Goal: Information Seeking & Learning: Learn about a topic

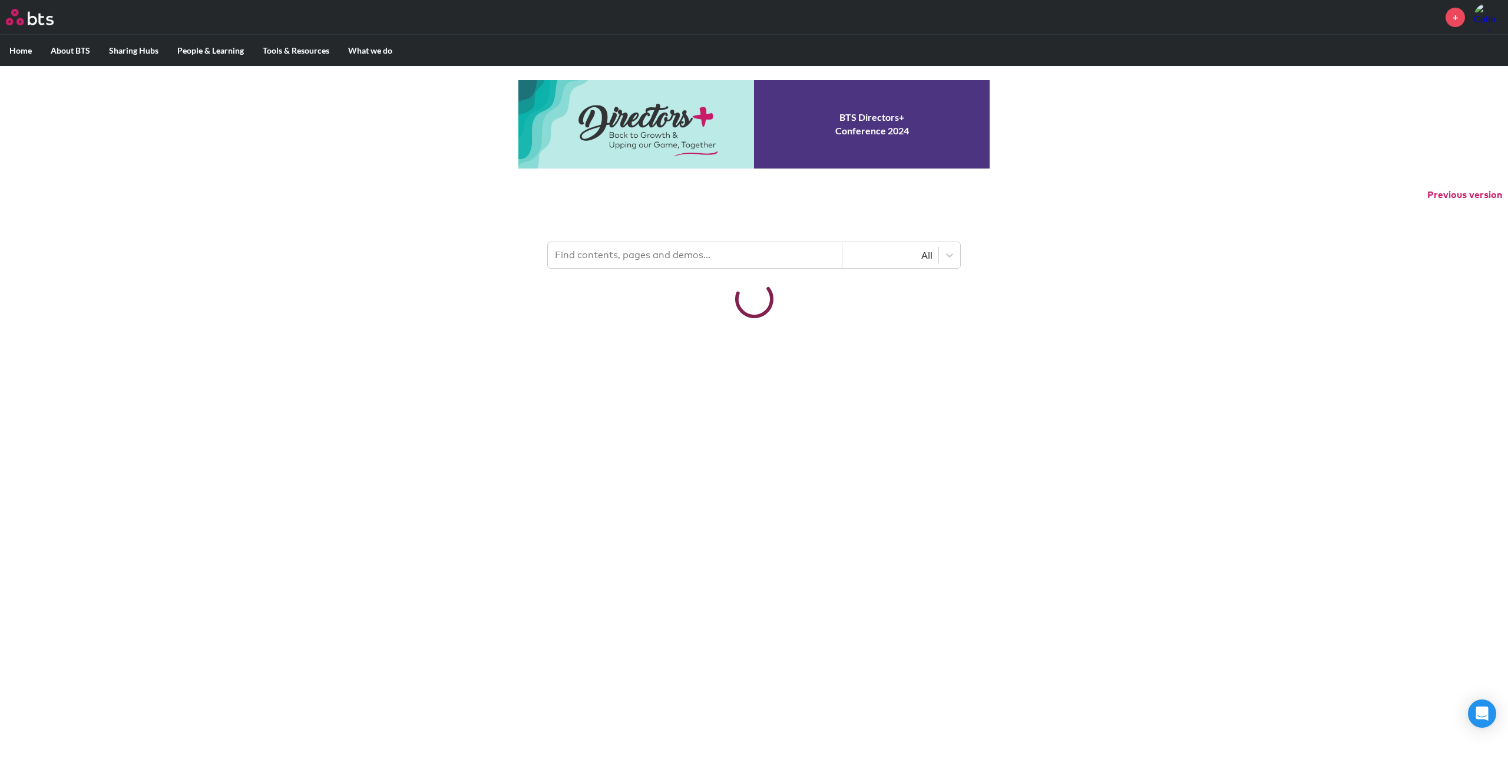
click at [615, 257] on input "text" at bounding box center [695, 255] width 295 height 26
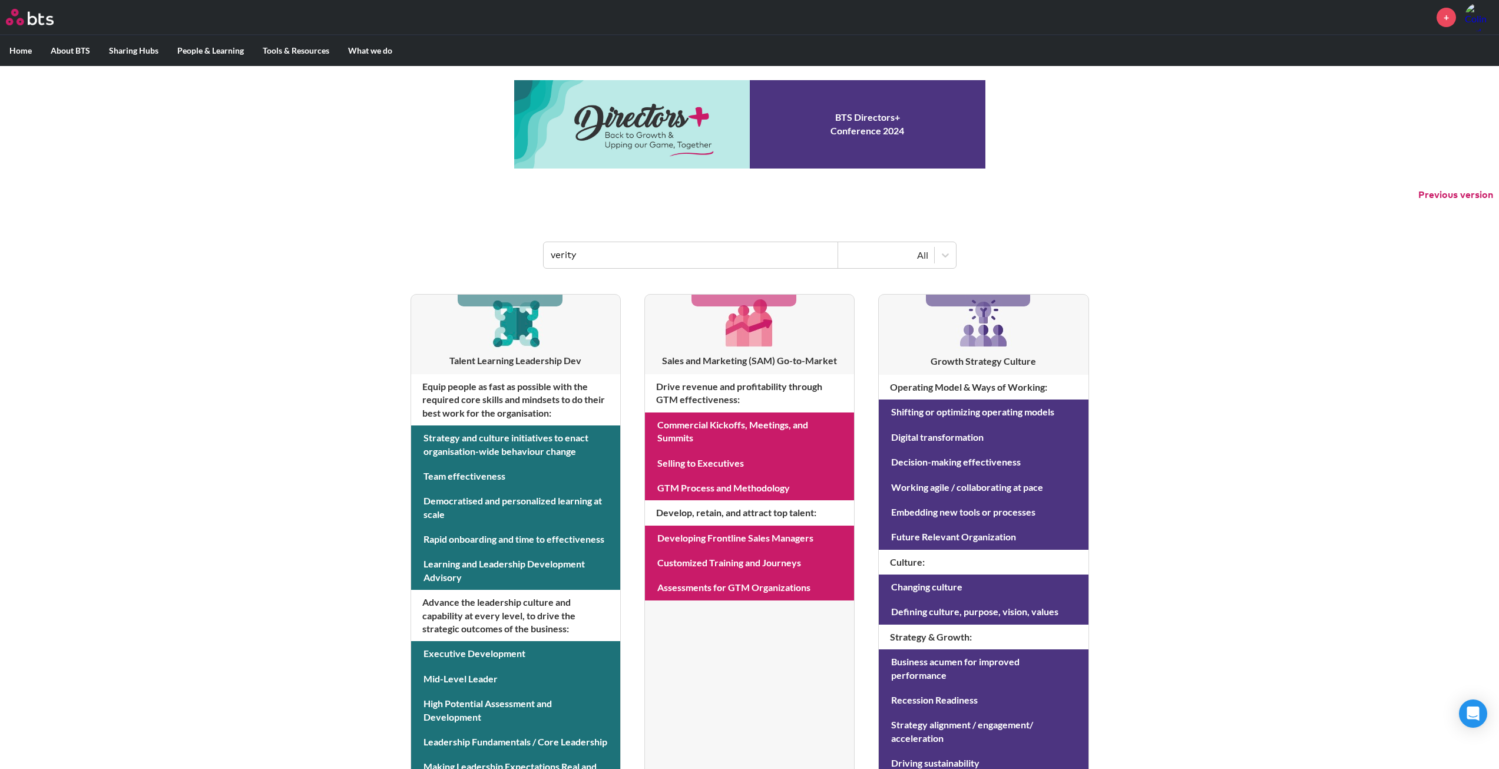
type input "verity"
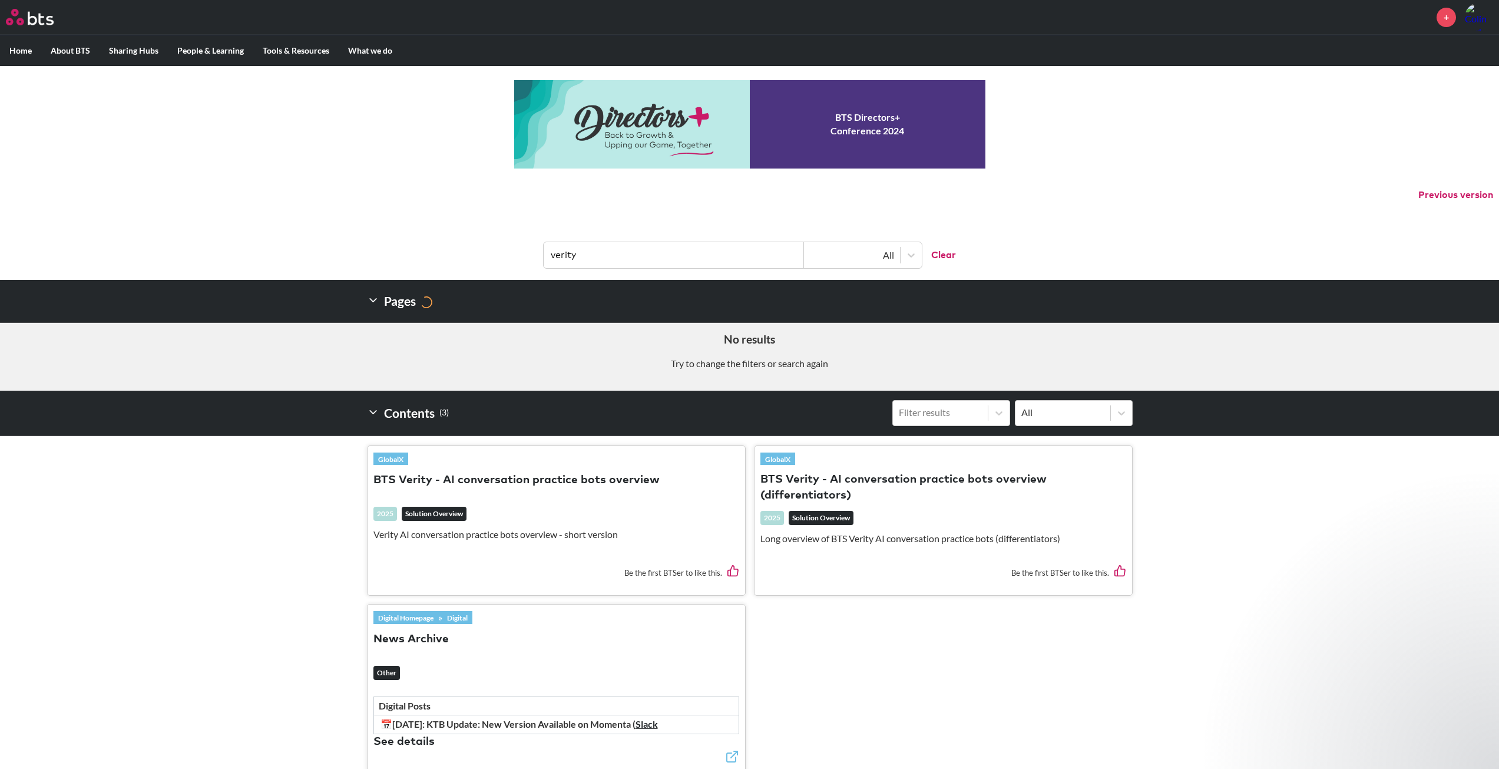
click at [580, 478] on button "BTS Verity - AI conversation practice bots overview" at bounding box center [516, 480] width 286 height 16
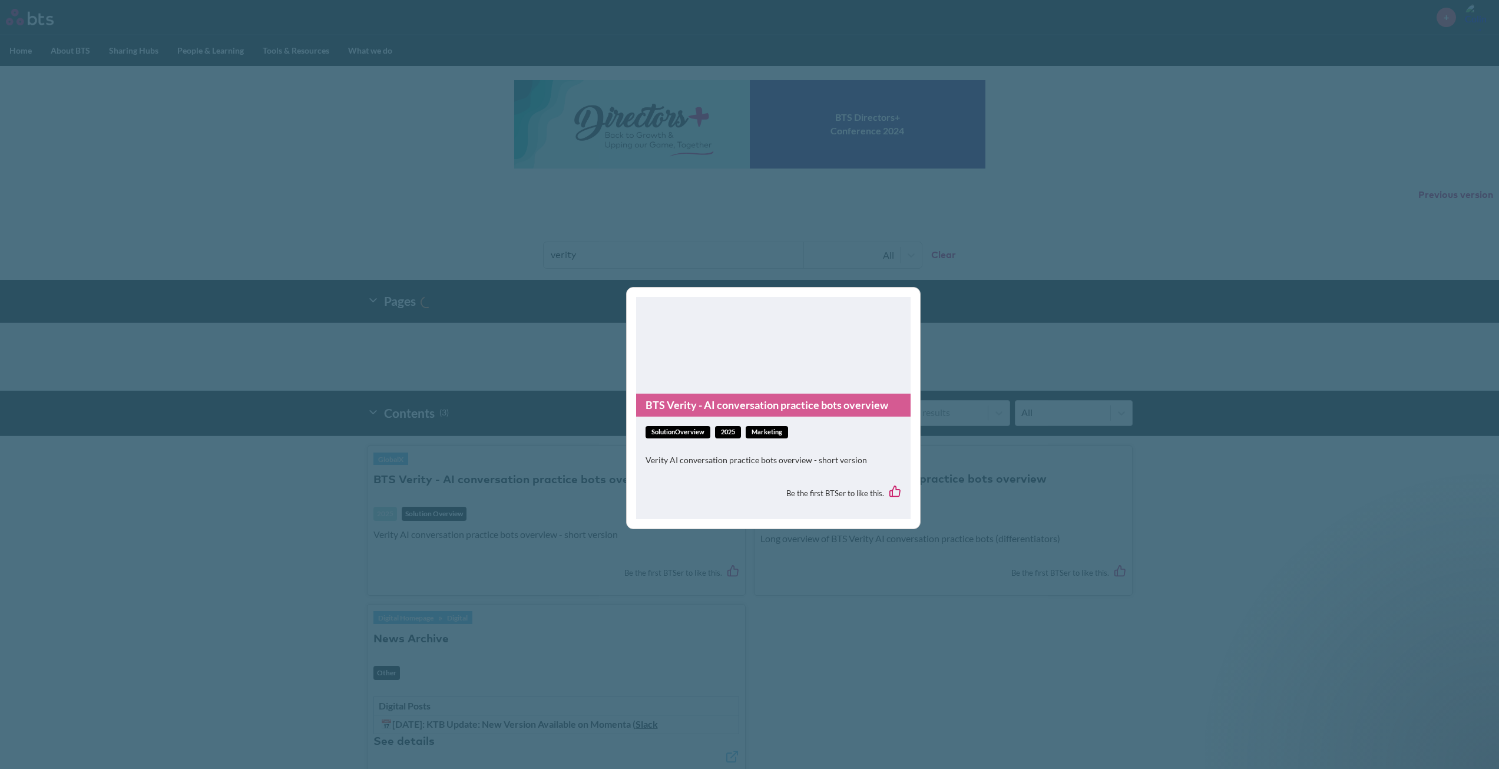
click at [749, 411] on link "BTS Verity - AI conversation practice bots overview" at bounding box center [773, 404] width 274 height 23
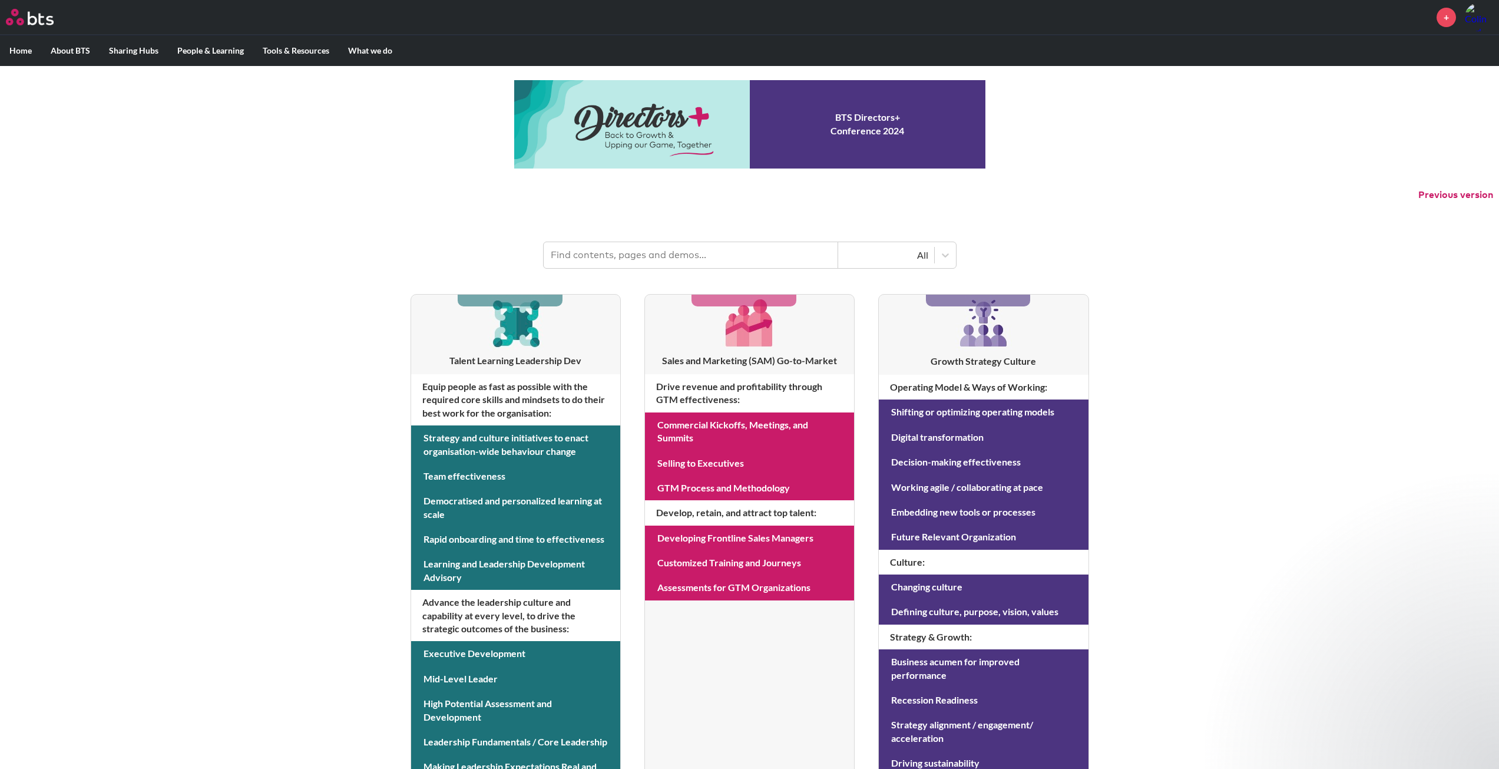
drag, startPoint x: 650, startPoint y: 240, endPoint x: 650, endPoint y: 250, distance: 9.4
click at [650, 244] on header "All" at bounding box center [749, 249] width 1499 height 61
click at [650, 250] on input "text" at bounding box center [691, 255] width 295 height 26
type input "verity"
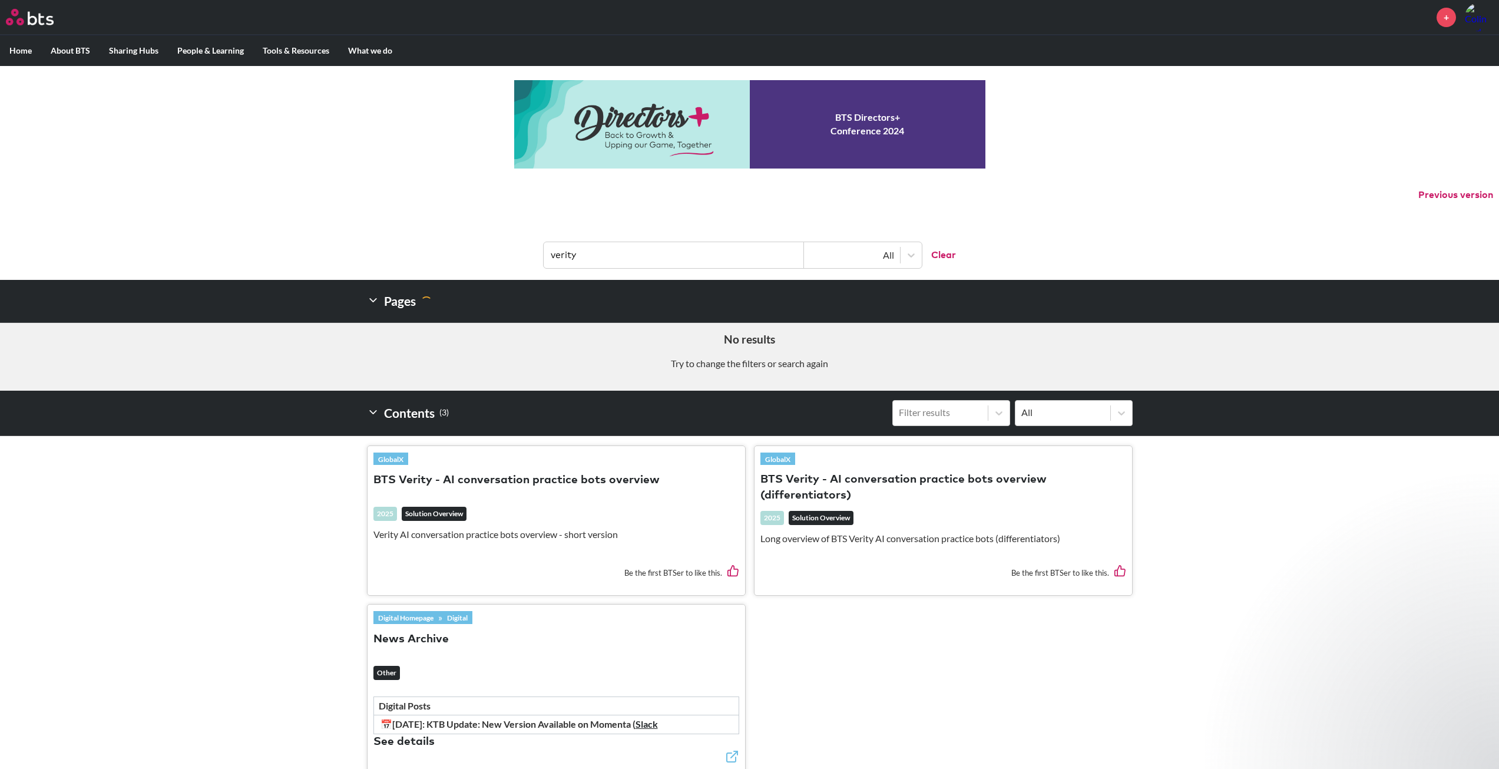
click at [486, 488] on button "BTS Verity - AI conversation practice bots overview" at bounding box center [516, 480] width 286 height 16
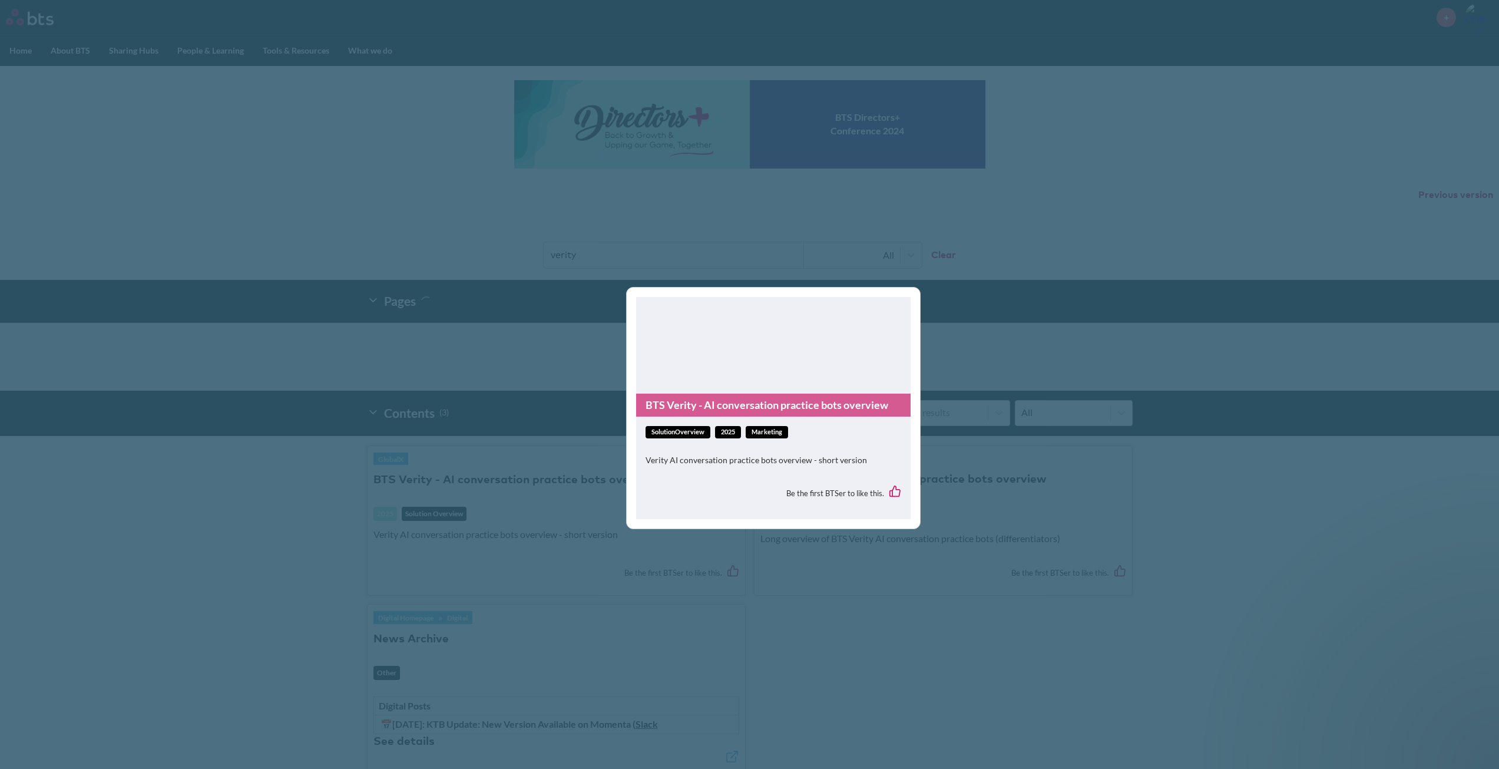
click at [736, 406] on link "BTS Verity - AI conversation practice bots overview" at bounding box center [773, 404] width 274 height 23
click at [405, 389] on div "BTS Verity - AI conversation practice bots overview solutionOverview 2025 Marke…" at bounding box center [749, 384] width 1499 height 769
